Goal: Transaction & Acquisition: Purchase product/service

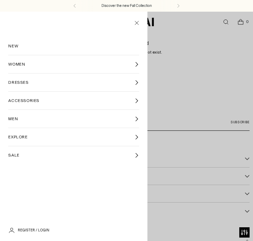
click at [26, 48] on link "NEW" at bounding box center [73, 46] width 131 height 18
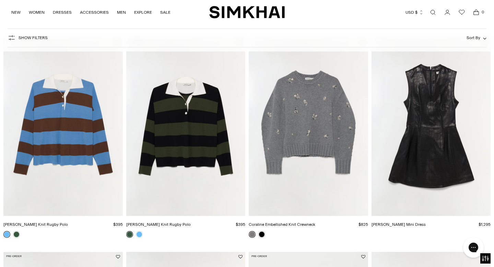
click at [0, 0] on img "Carson Knit Rugby Polo" at bounding box center [0, 0] width 0 height 0
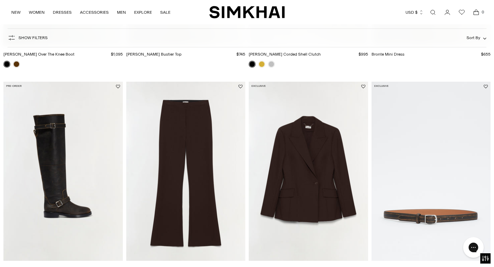
scroll to position [459, 0]
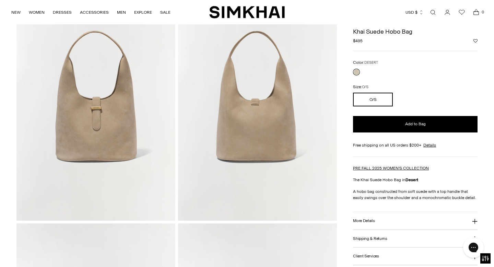
scroll to position [65, 0]
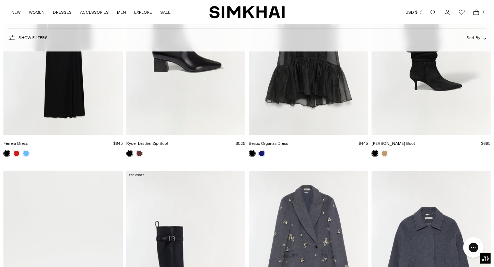
scroll to position [1359, 0]
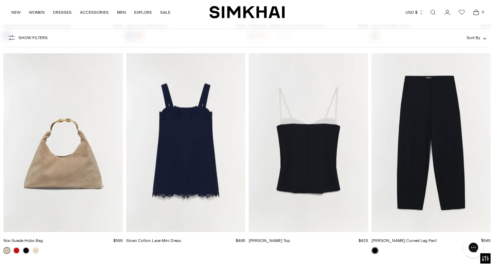
scroll to position [9490, 0]
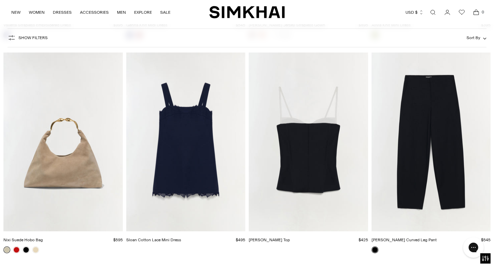
click at [0, 0] on img "Sloan Cotton Lace Mini Dress" at bounding box center [0, 0] width 0 height 0
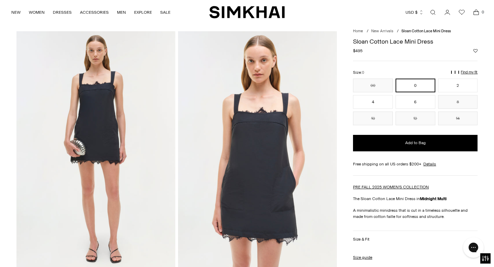
scroll to position [19, 0]
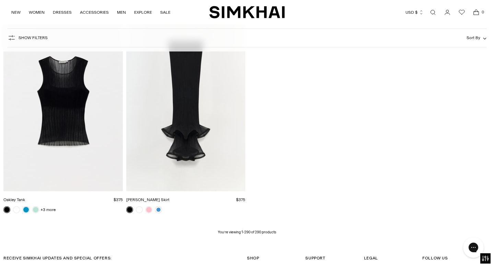
scroll to position [15524, 0]
